Goal: Navigation & Orientation: Find specific page/section

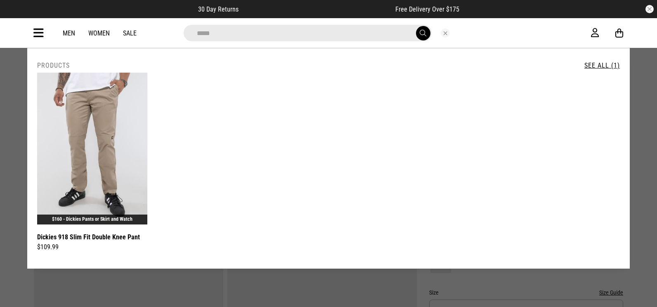
drag, startPoint x: 0, startPoint y: 0, endPoint x: 448, endPoint y: 33, distance: 449.1
click at [448, 33] on button "Close search" at bounding box center [444, 32] width 9 height 9
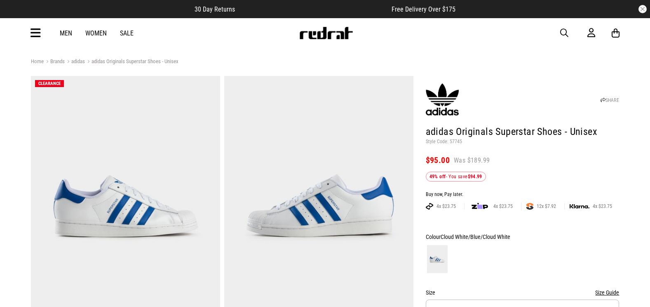
click at [35, 28] on icon at bounding box center [36, 33] width 10 height 14
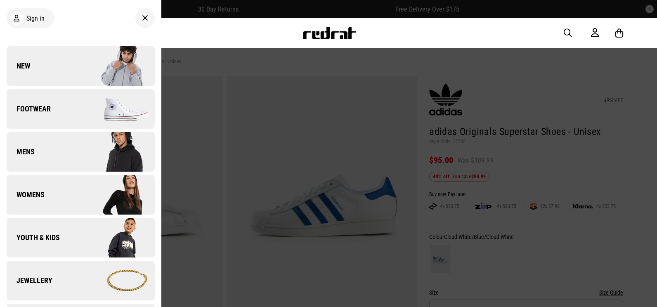
click at [63, 66] on link "New" at bounding box center [81, 66] width 148 height 40
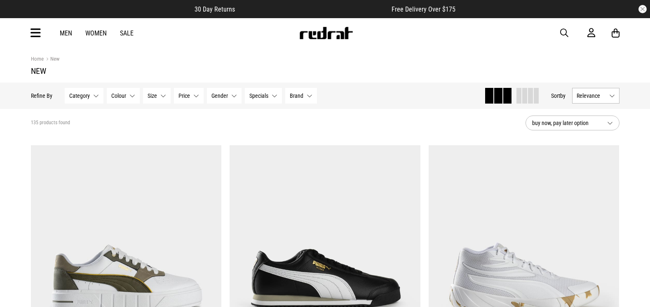
click at [595, 101] on button "Relevance" at bounding box center [595, 96] width 47 height 16
click at [596, 108] on li "Newest" at bounding box center [596, 111] width 47 height 15
